Goal: Submit feedback/report problem: Provide input to the site owners about the experience or issues

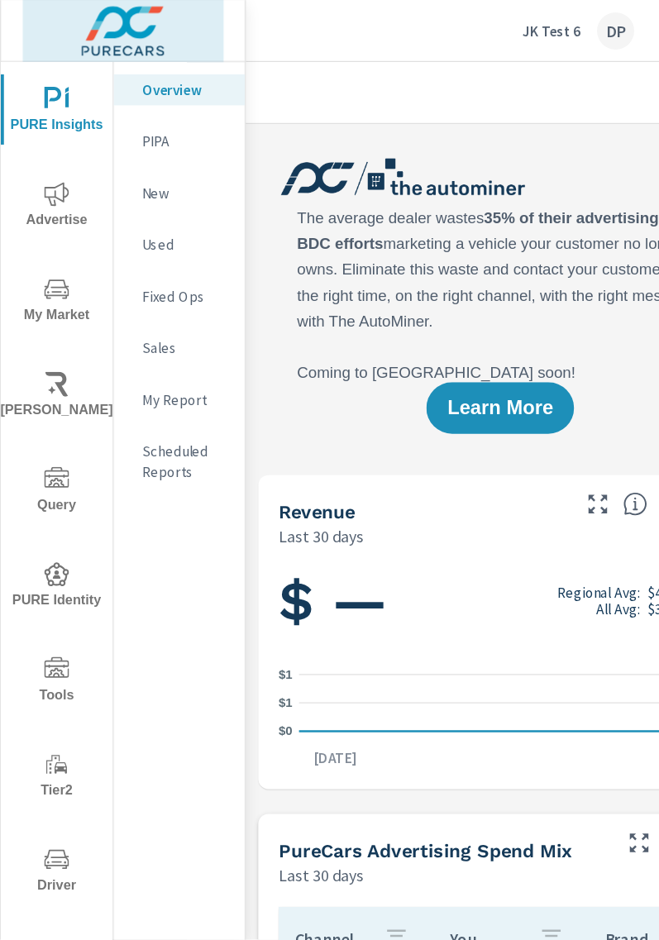
scroll to position [1, 0]
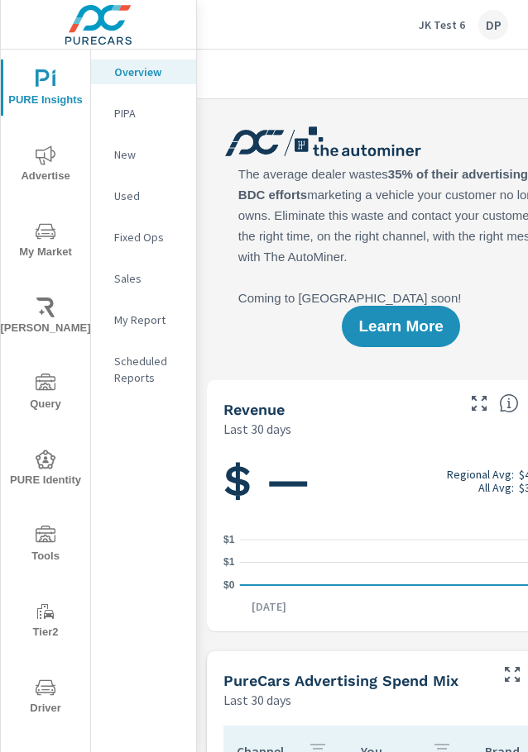
drag, startPoint x: 399, startPoint y: 113, endPoint x: 399, endPoint y: 98, distance: 14.9
click at [399, 113] on div "Learn More" at bounding box center [401, 234] width 388 height 251
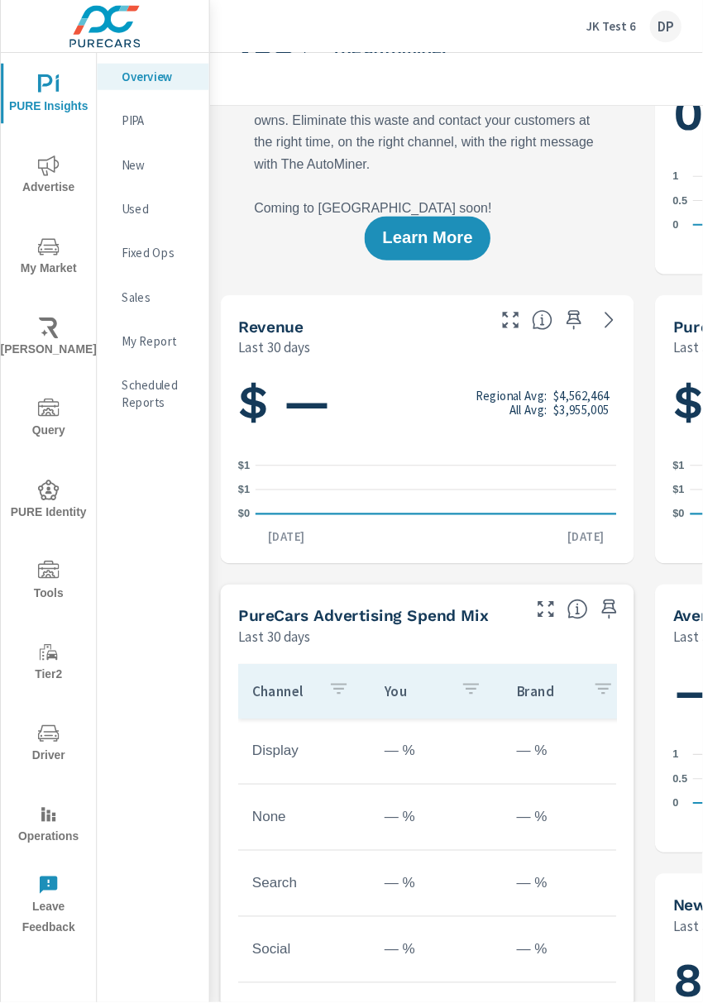
scroll to position [103, 0]
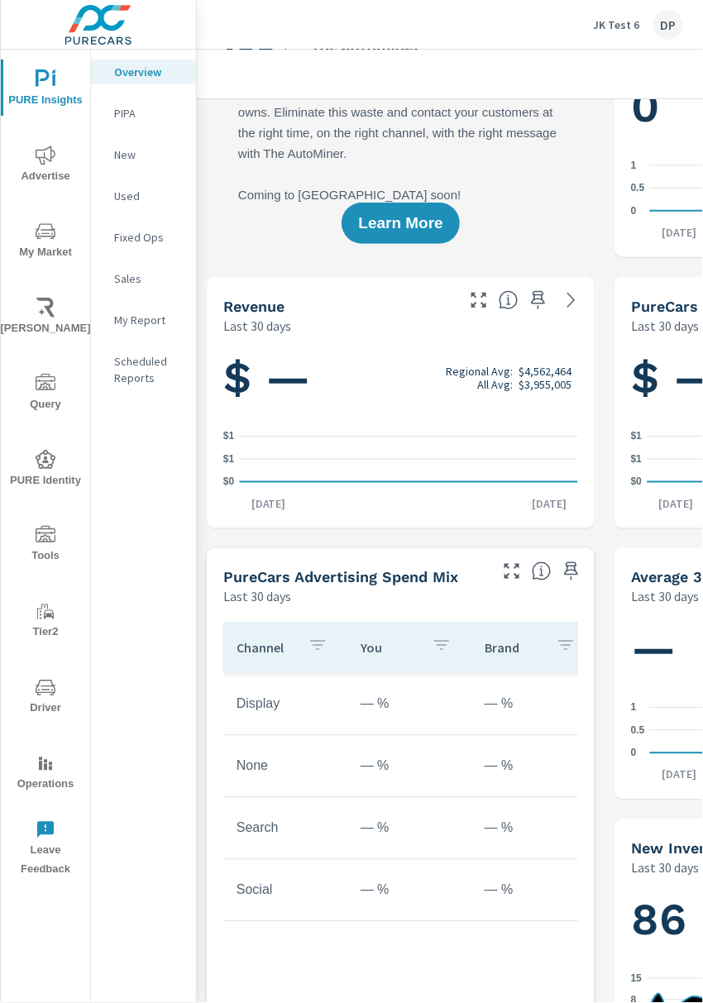
click at [56, 752] on span "Leave Feedback" at bounding box center [45, 850] width 79 height 60
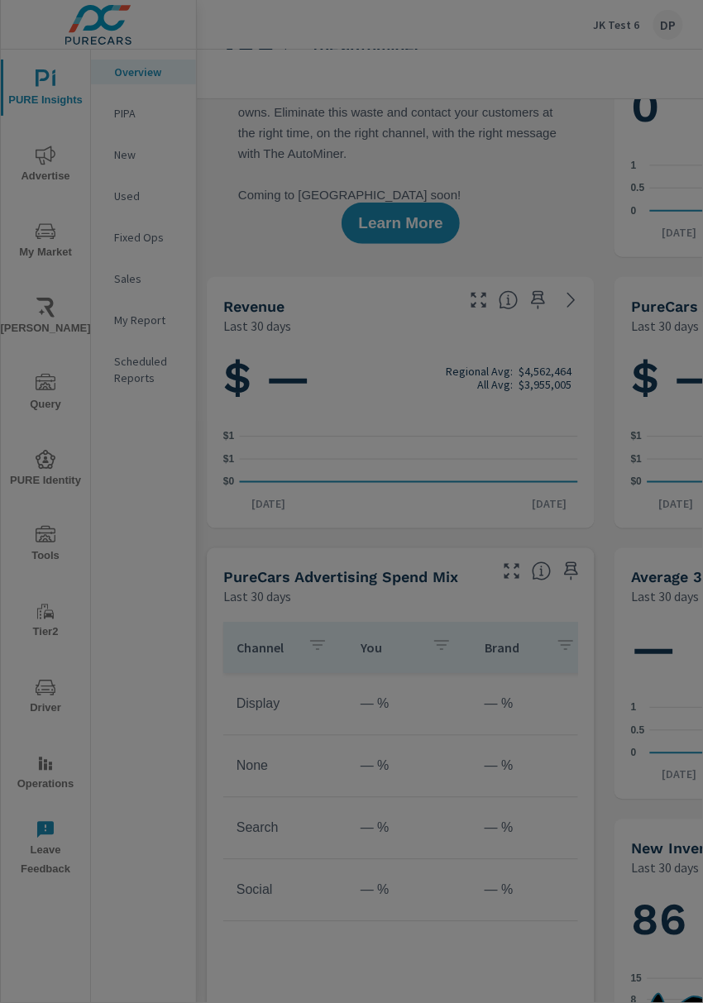
scroll to position [0, 0]
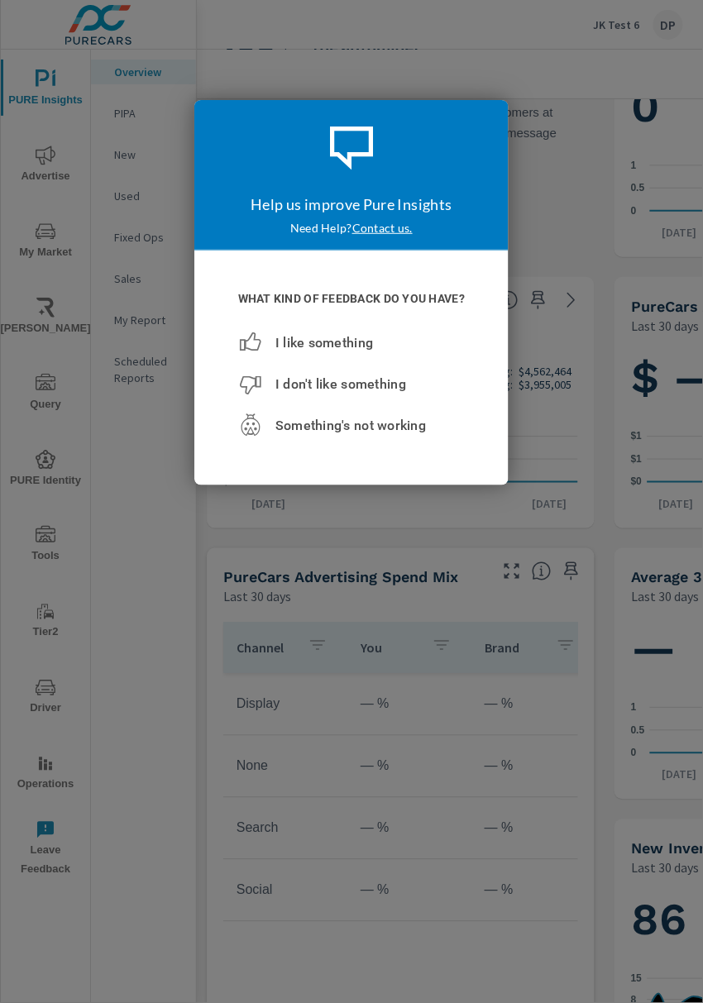
click at [176, 69] on div at bounding box center [351, 501] width 703 height 1003
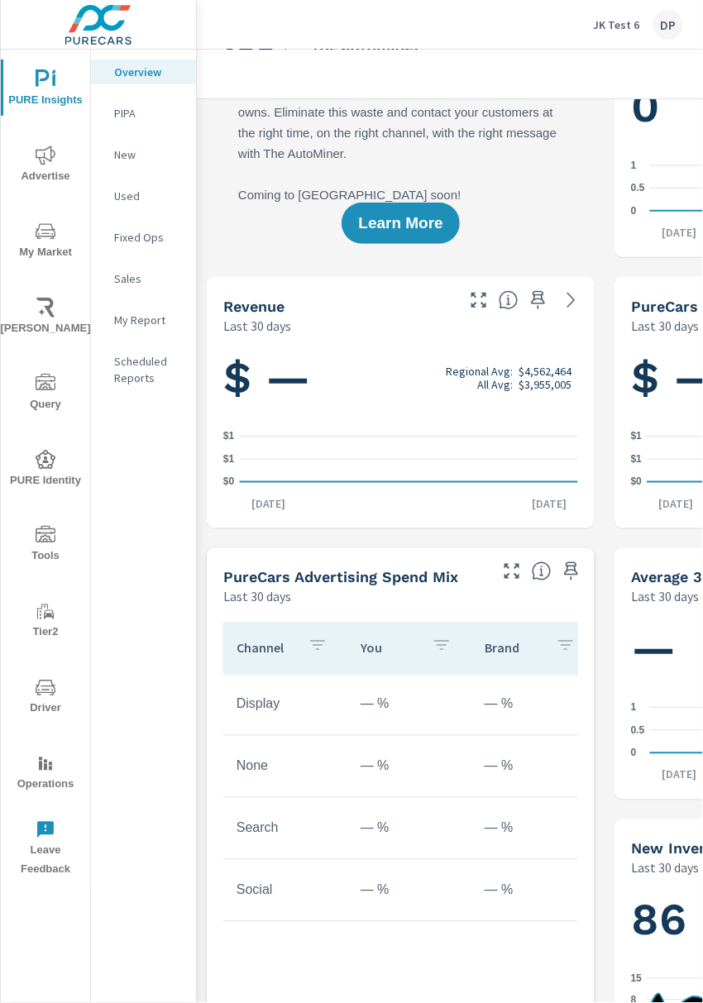
click at [30, 86] on span "PURE Insights" at bounding box center [45, 89] width 79 height 41
